Goal: Task Accomplishment & Management: Use online tool/utility

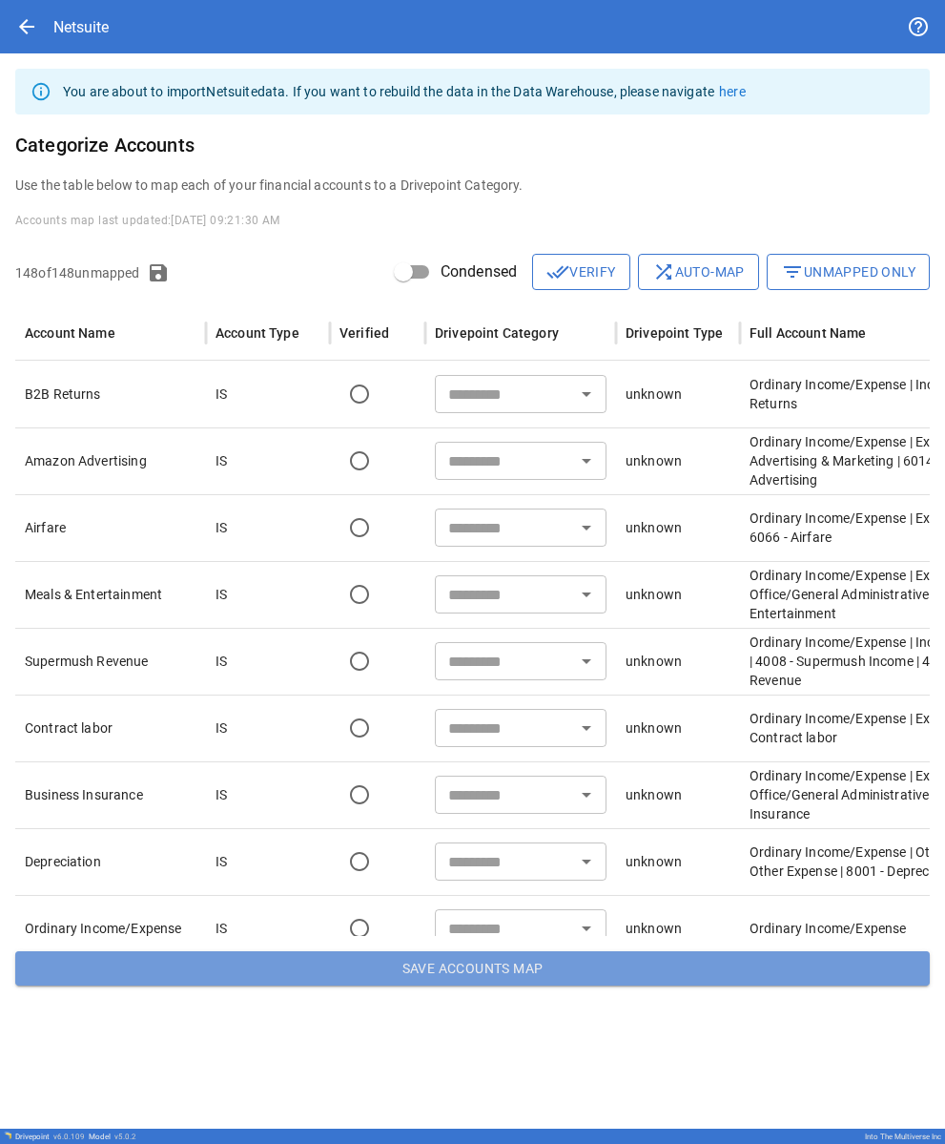
click at [397, 980] on button "Save Accounts Map" at bounding box center [472, 968] width 915 height 34
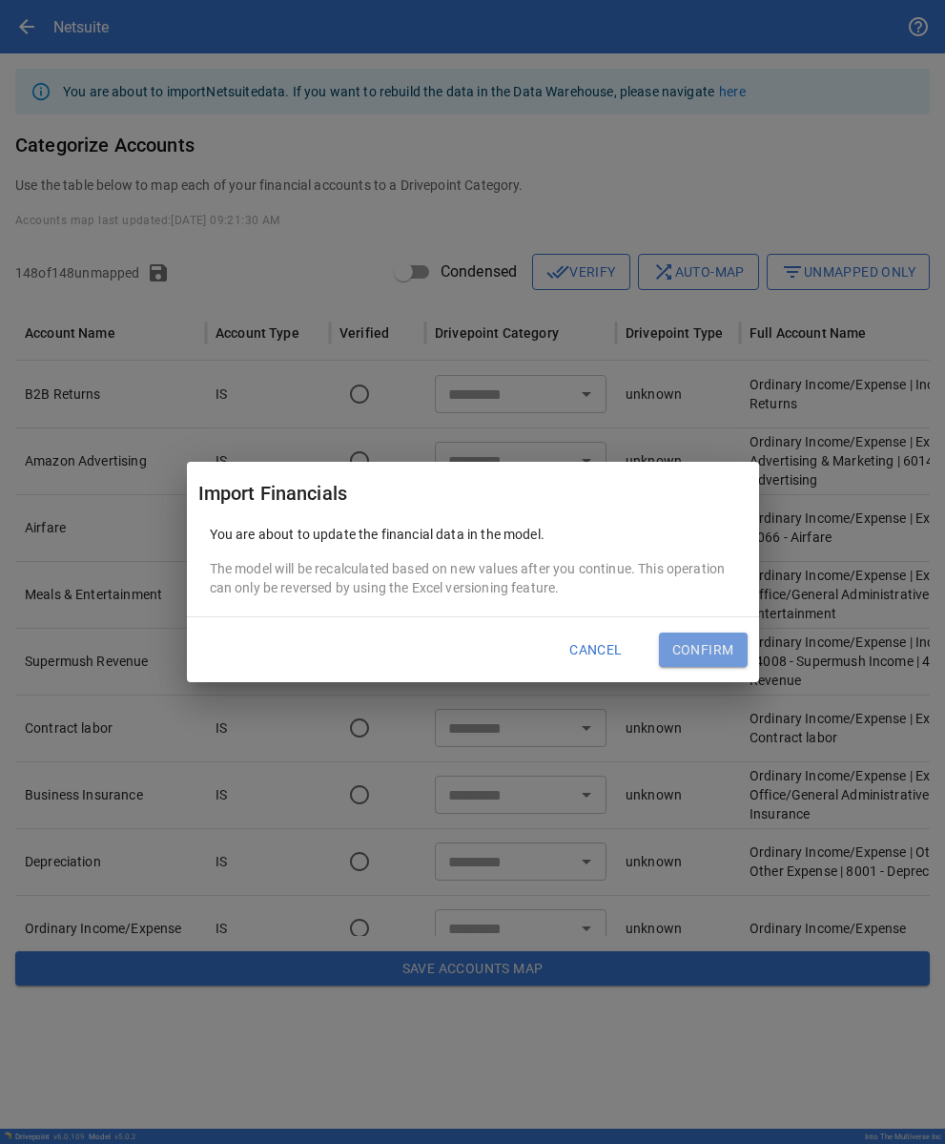
click at [704, 656] on button "Confirm" at bounding box center [703, 650] width 89 height 34
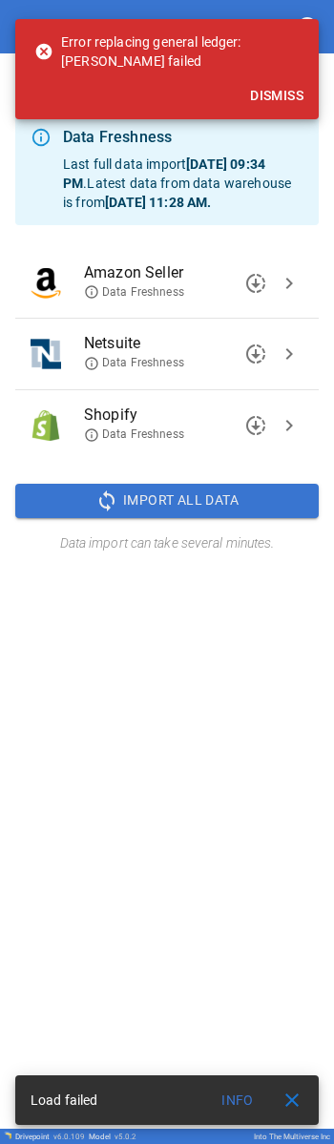
click at [260, 99] on button "Dismiss" at bounding box center [276, 95] width 69 height 35
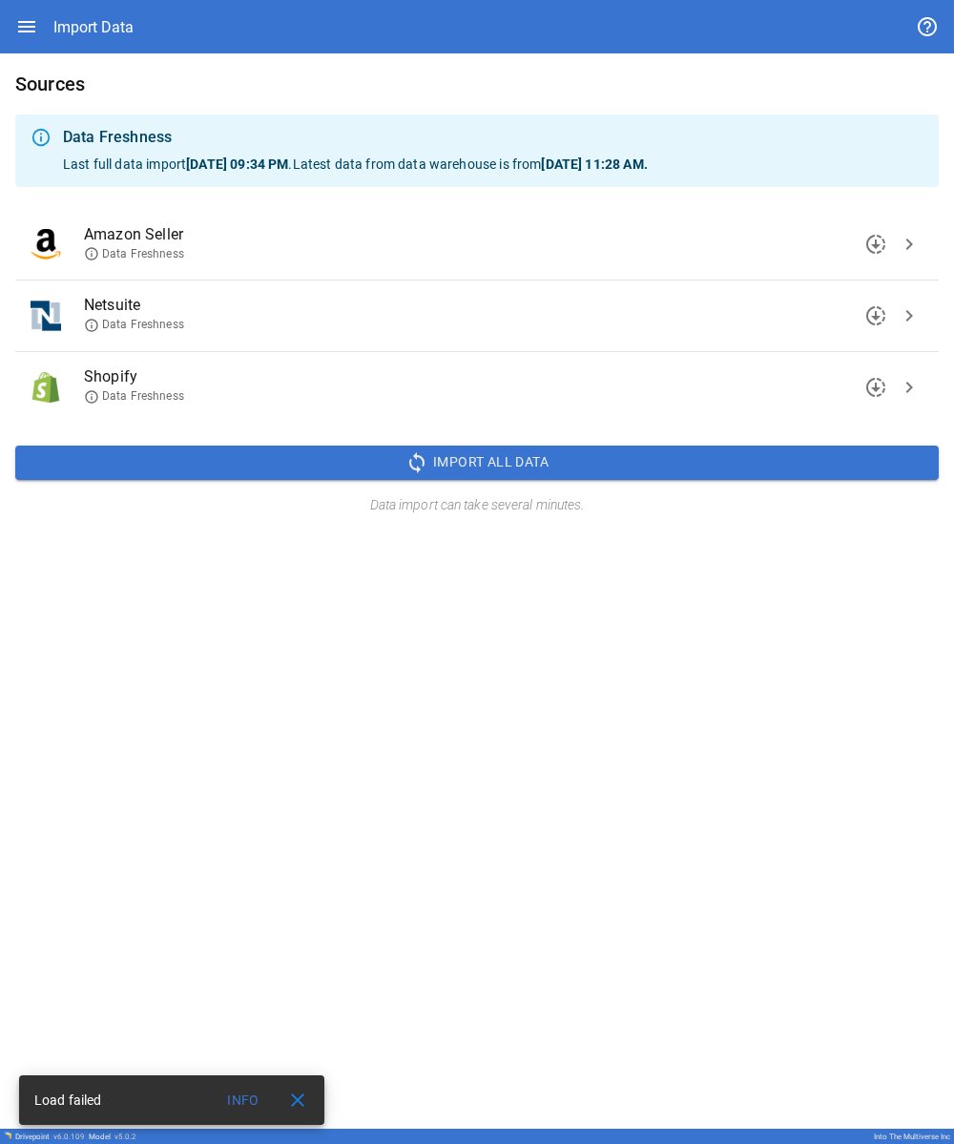
click at [907, 316] on span "chevron_right" at bounding box center [909, 315] width 23 height 23
